Goal: Task Accomplishment & Management: Manage account settings

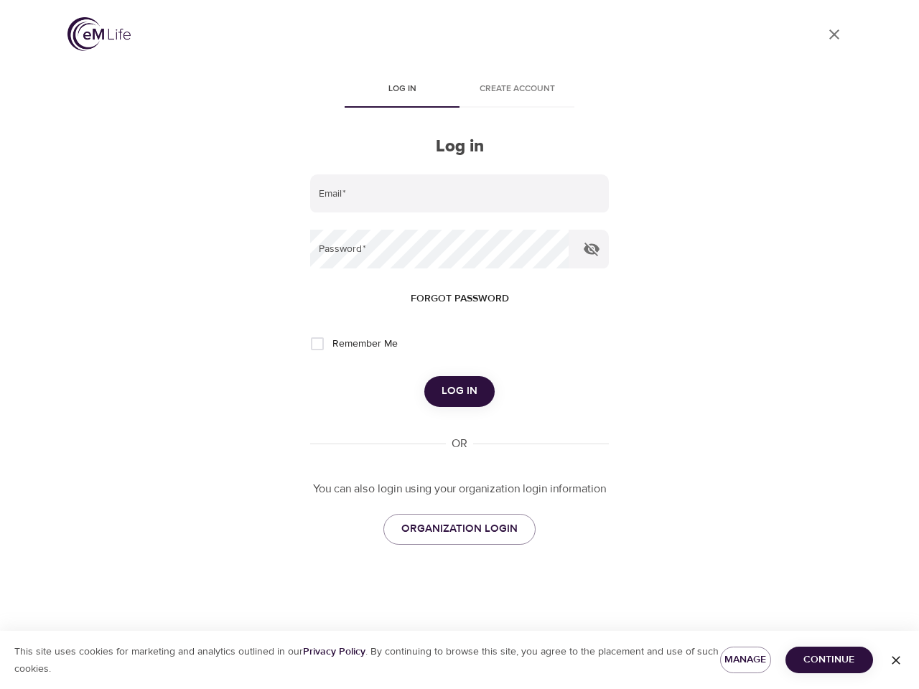
click at [402, 90] on span "Log in" at bounding box center [402, 89] width 98 height 15
click at [517, 90] on span "Create account" at bounding box center [517, 89] width 98 height 15
click at [460, 194] on input "email" at bounding box center [459, 193] width 299 height 39
click at [592, 249] on icon "button" at bounding box center [592, 250] width 16 height 14
click at [460, 299] on span "Forgot password" at bounding box center [460, 299] width 98 height 18
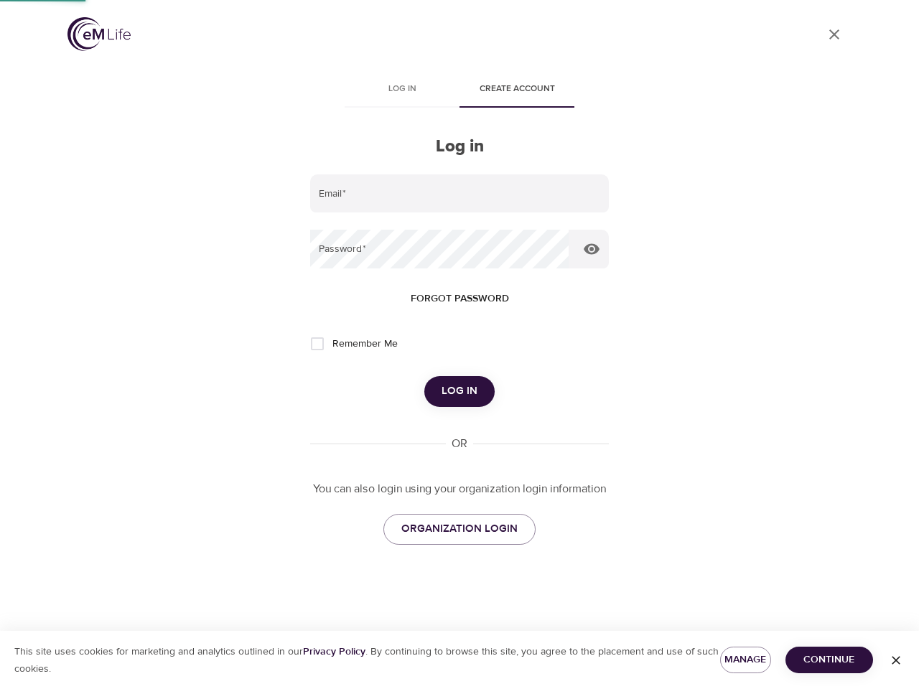
click at [460, 391] on span "Log in" at bounding box center [460, 391] width 36 height 19
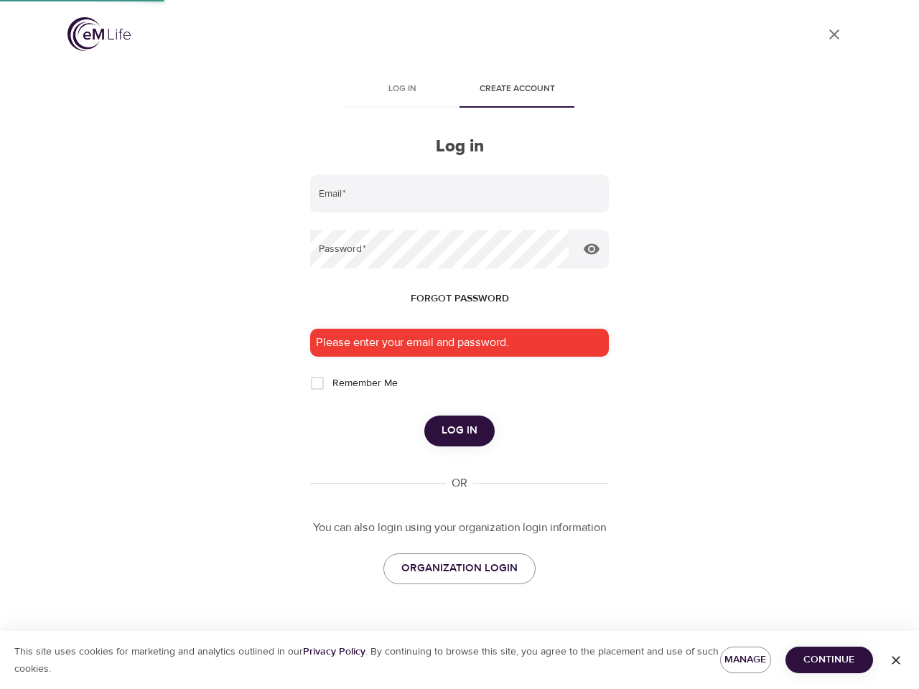
click at [745, 660] on span "Manage" at bounding box center [746, 660] width 28 height 18
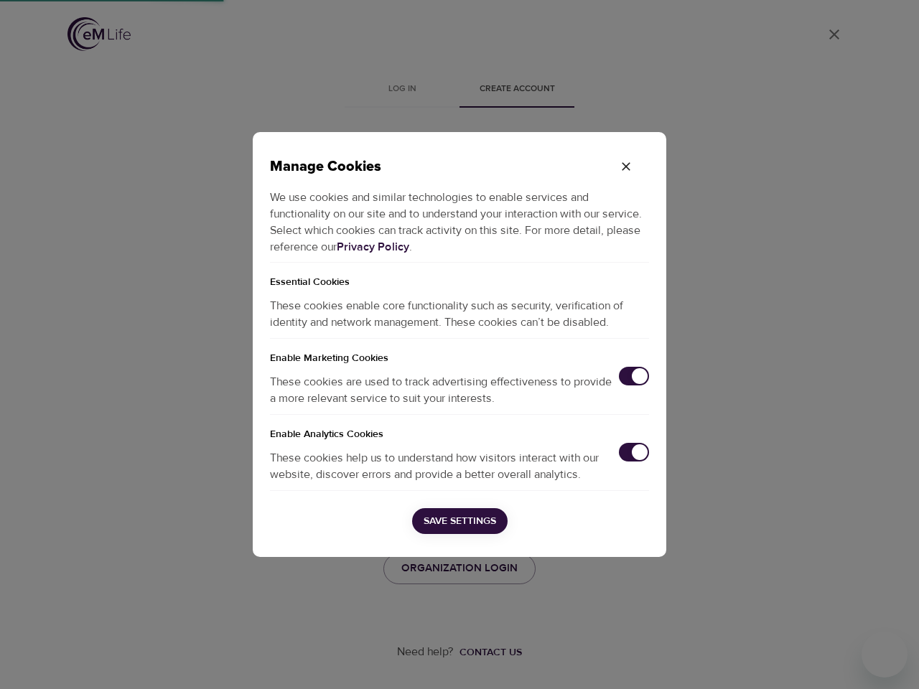
click at [829, 660] on div "Manage Cookies We use cookies and similar technologies to enable services and f…" at bounding box center [459, 344] width 919 height 689
click at [896, 661] on div "Manage Cookies We use cookies and similar technologies to enable services and f…" at bounding box center [459, 344] width 919 height 689
